Goal: Check status: Check status

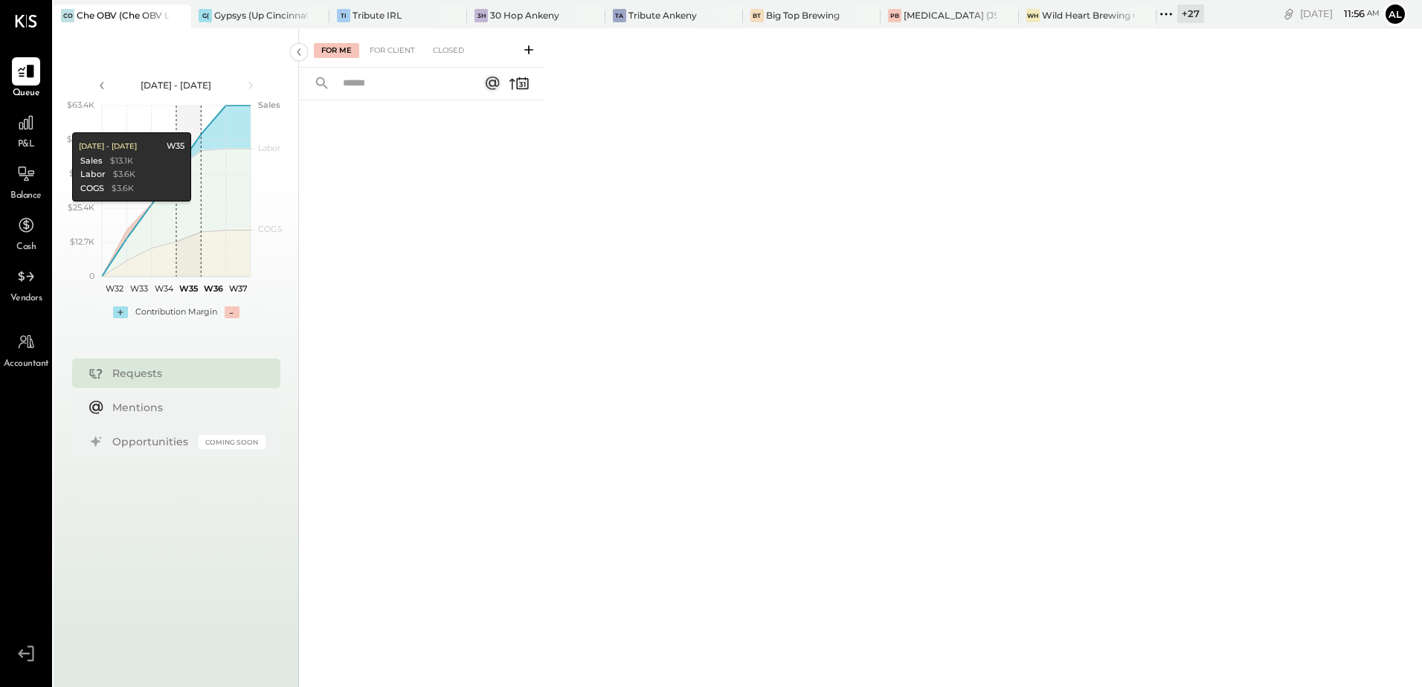
click at [1196, 13] on div "+ 27" at bounding box center [1190, 13] width 27 height 19
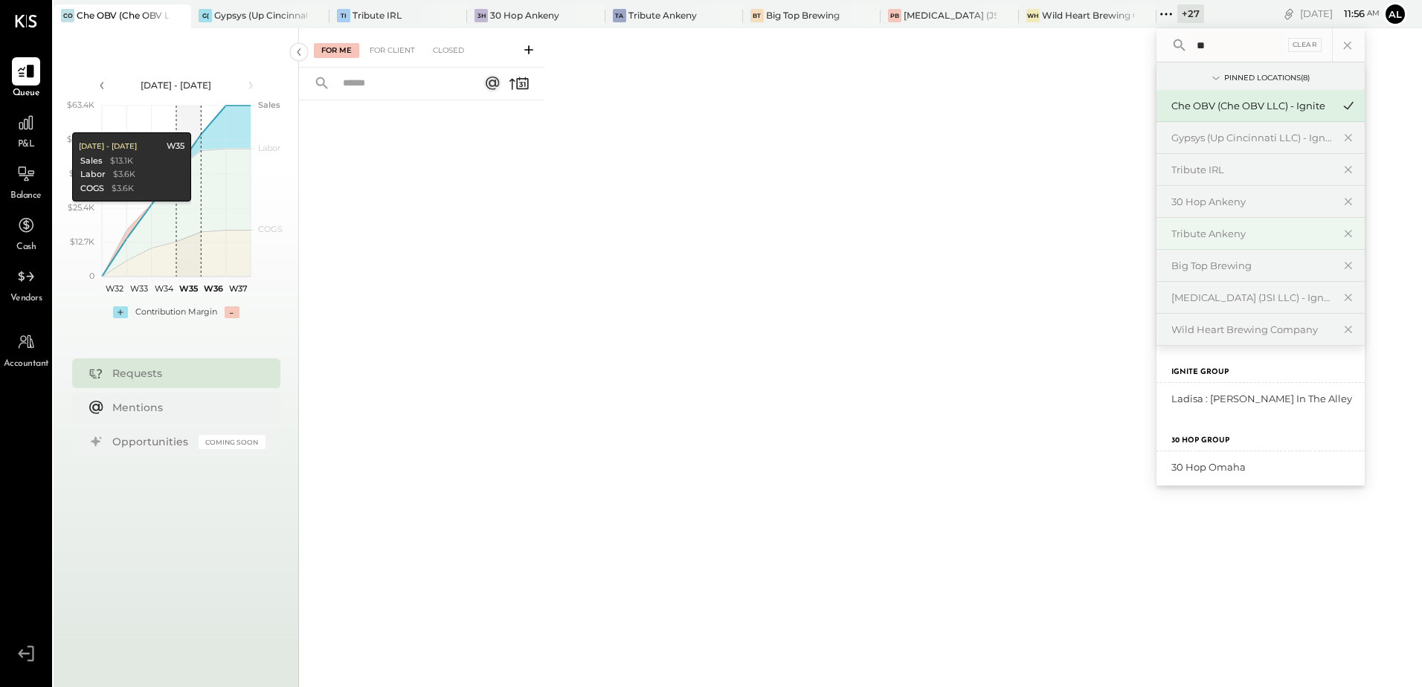
type input "*"
type input "****"
click at [1255, 332] on div "Wild Heart Brewing Company" at bounding box center [1251, 330] width 161 height 14
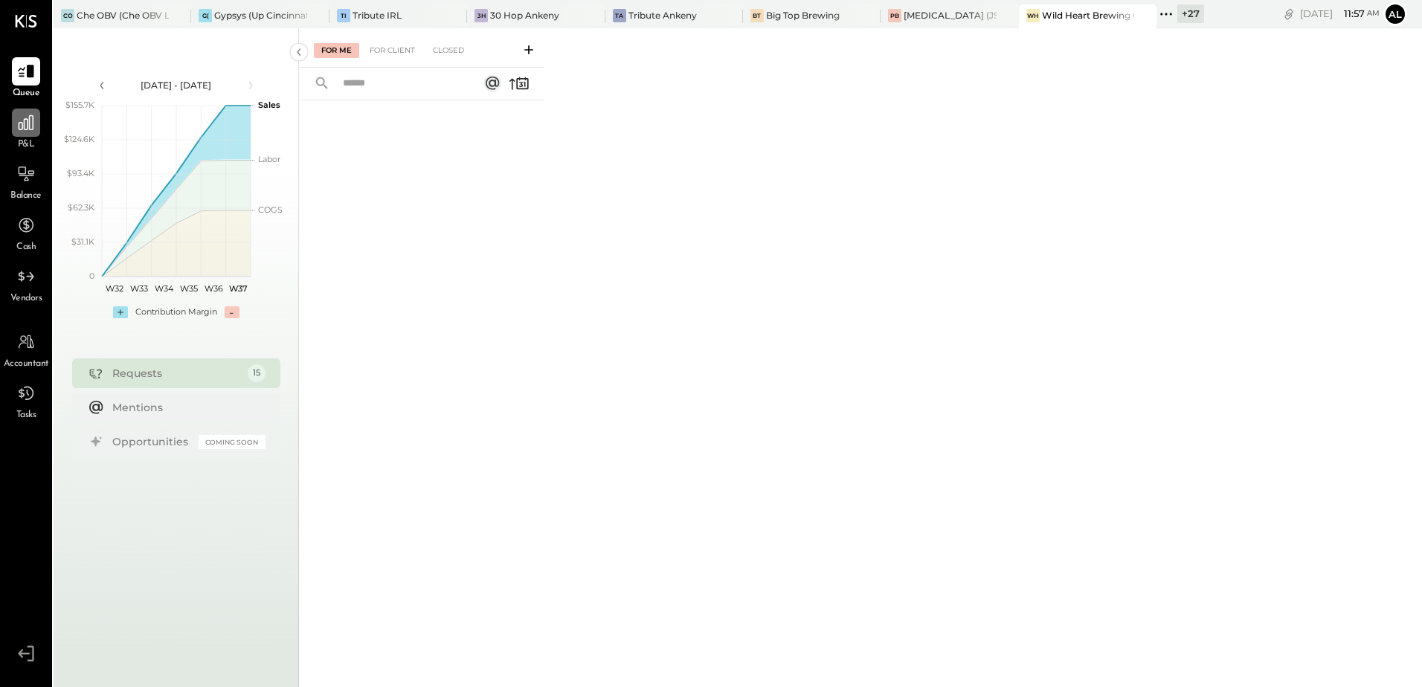
click at [31, 126] on icon at bounding box center [25, 122] width 19 height 19
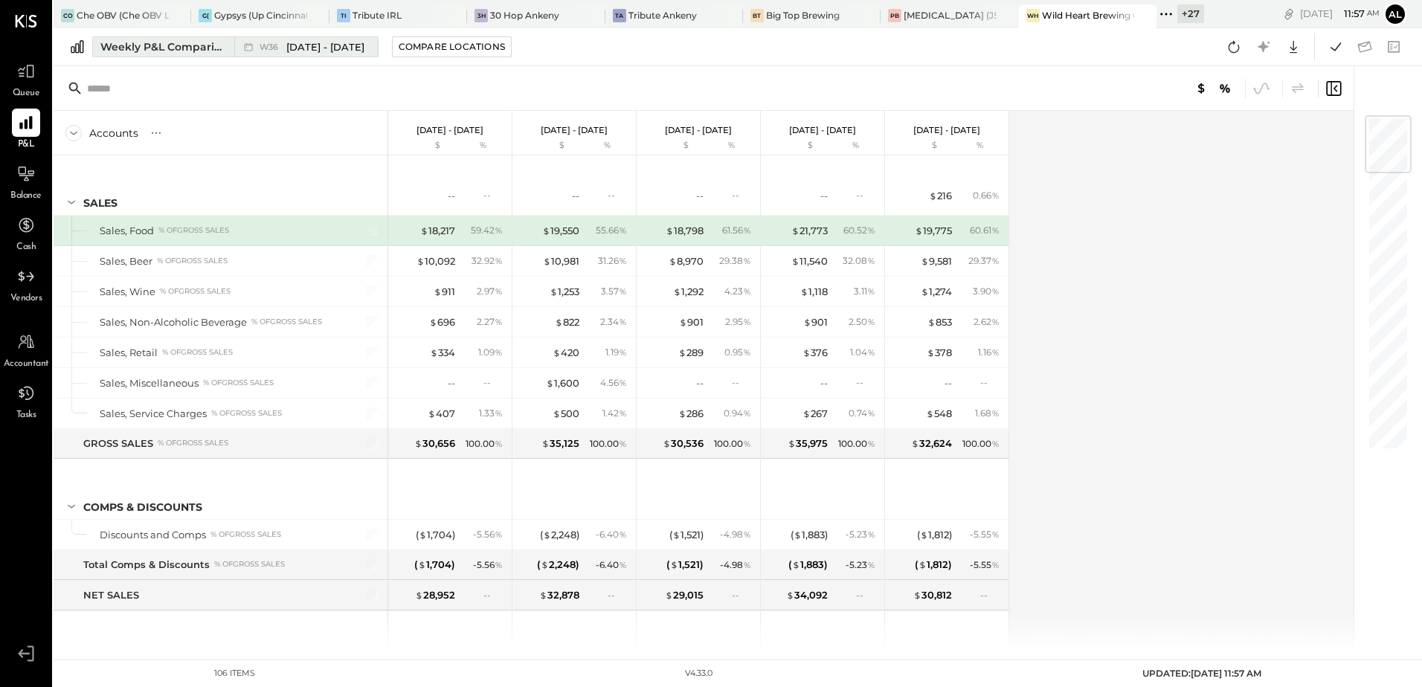
click at [113, 48] on div "Weekly P&L Comparison" at bounding box center [162, 46] width 125 height 15
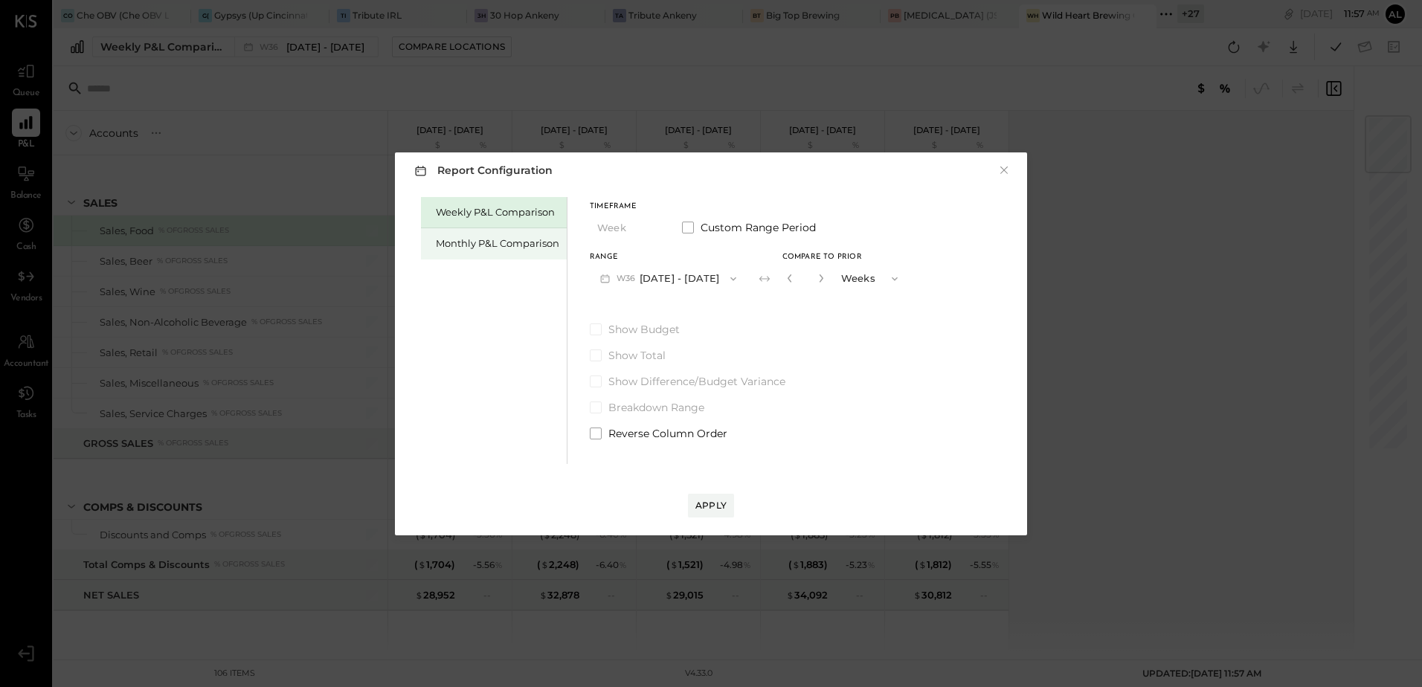
click at [532, 245] on div "Monthly P&L Comparison" at bounding box center [497, 243] width 123 height 14
click at [733, 280] on icon "button" at bounding box center [733, 279] width 12 height 12
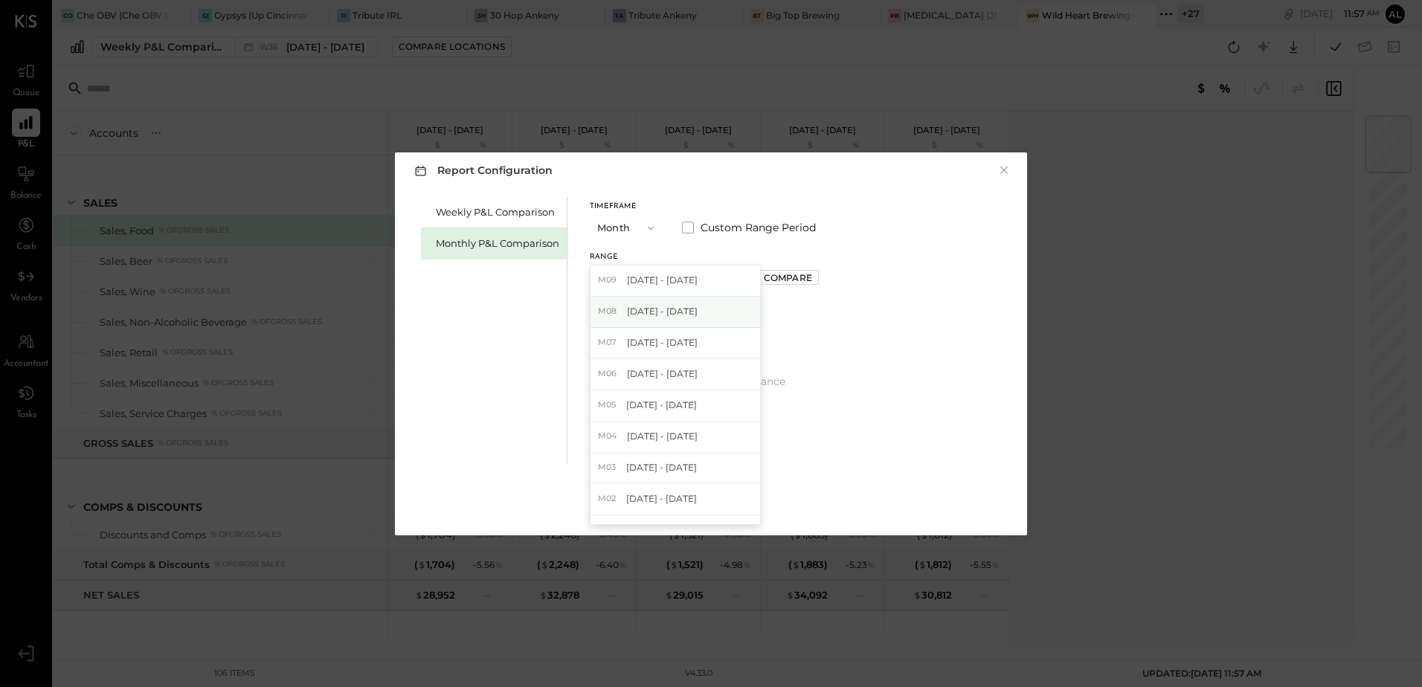
click at [661, 315] on span "[DATE] - [DATE]" at bounding box center [662, 311] width 71 height 13
click at [765, 277] on div "Compare" at bounding box center [788, 277] width 48 height 13
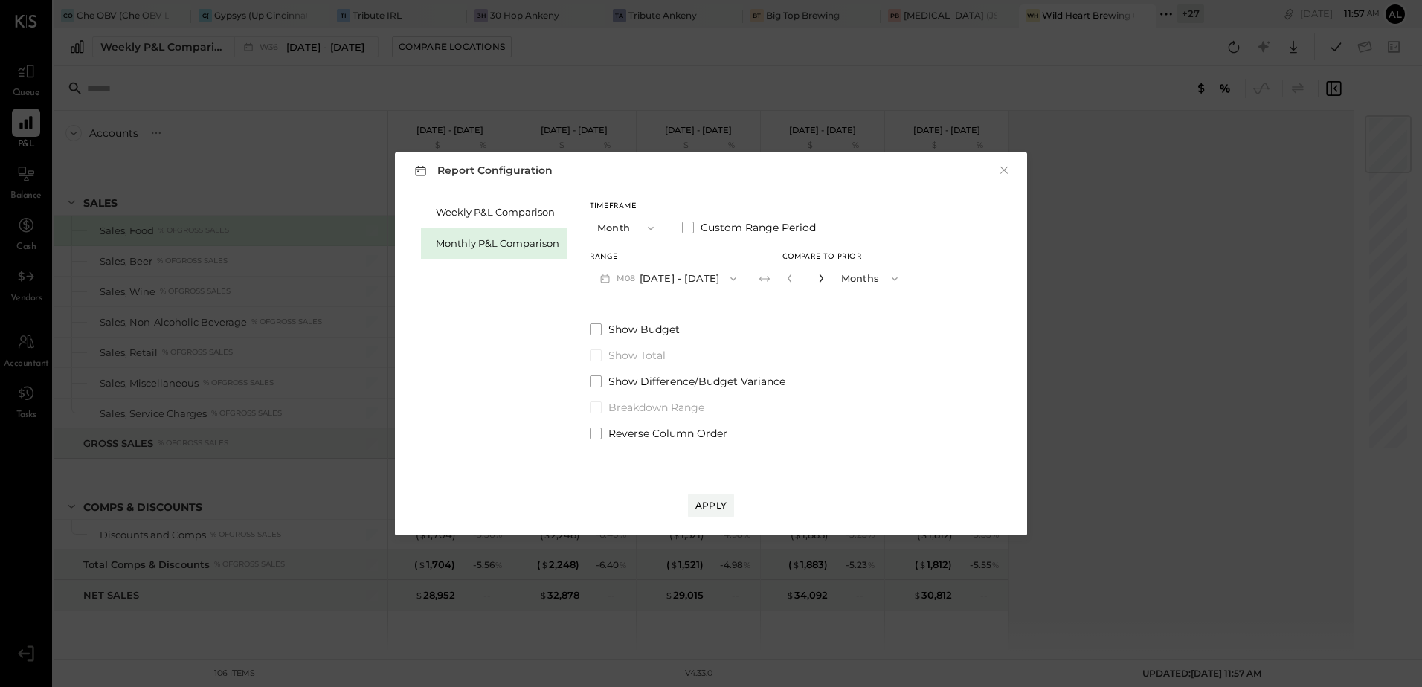
click at [817, 277] on icon "button" at bounding box center [821, 278] width 9 height 9
click at [819, 278] on icon "button" at bounding box center [821, 278] width 4 height 8
type input "*"
click at [710, 505] on div "Apply" at bounding box center [710, 505] width 31 height 13
